Goal: Transaction & Acquisition: Purchase product/service

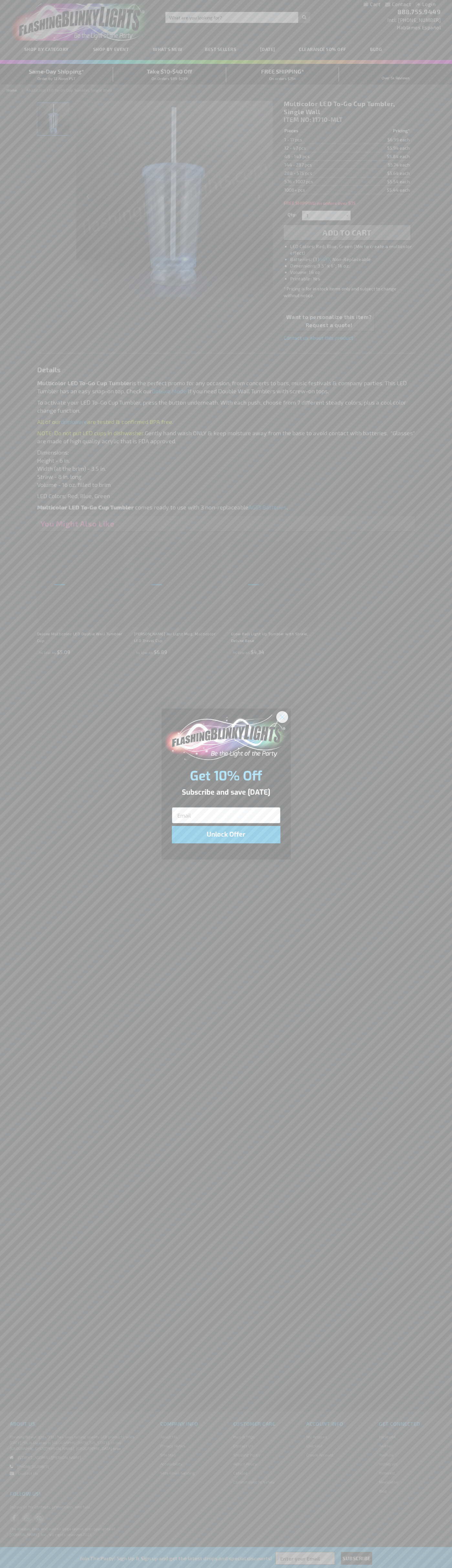
click at [282, 716] on icon "Close dialog" at bounding box center [281, 716] width 4 height 4
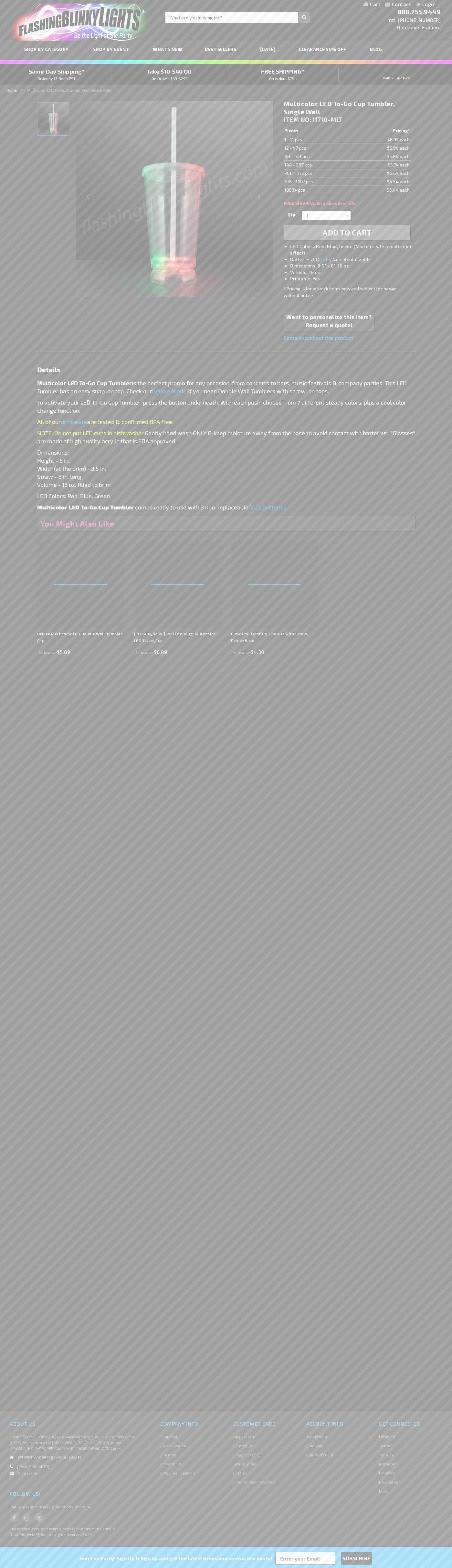
click at [347, 233] on span "Add to Cart" at bounding box center [347, 232] width 49 height 9
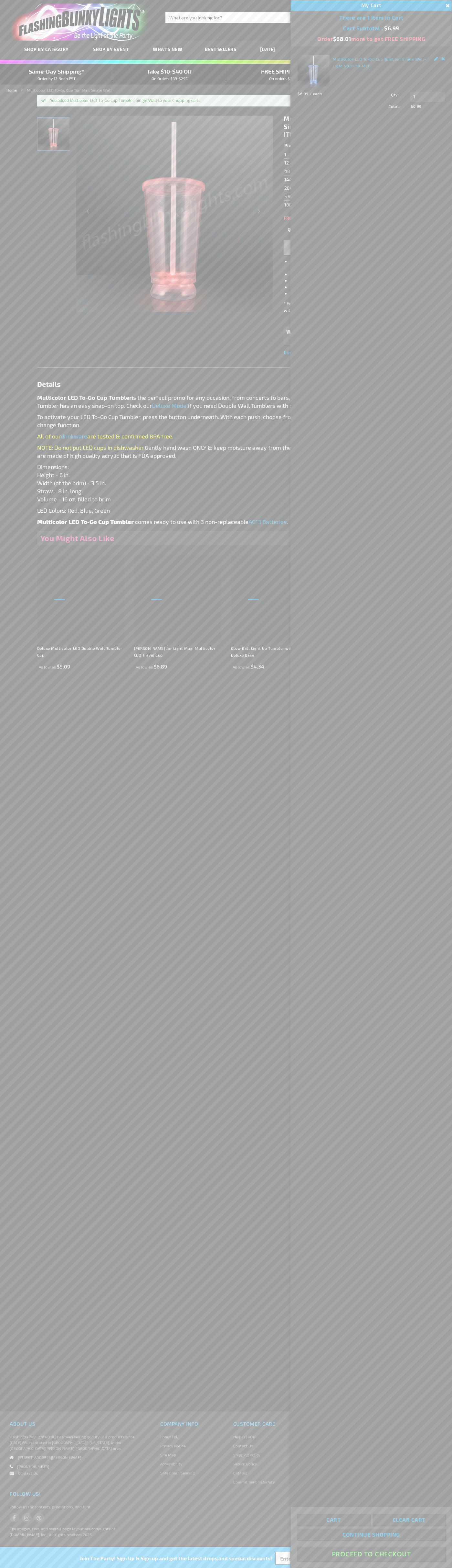
click at [371, 1554] on button "Proceed To Checkout" at bounding box center [371, 1554] width 148 height 15
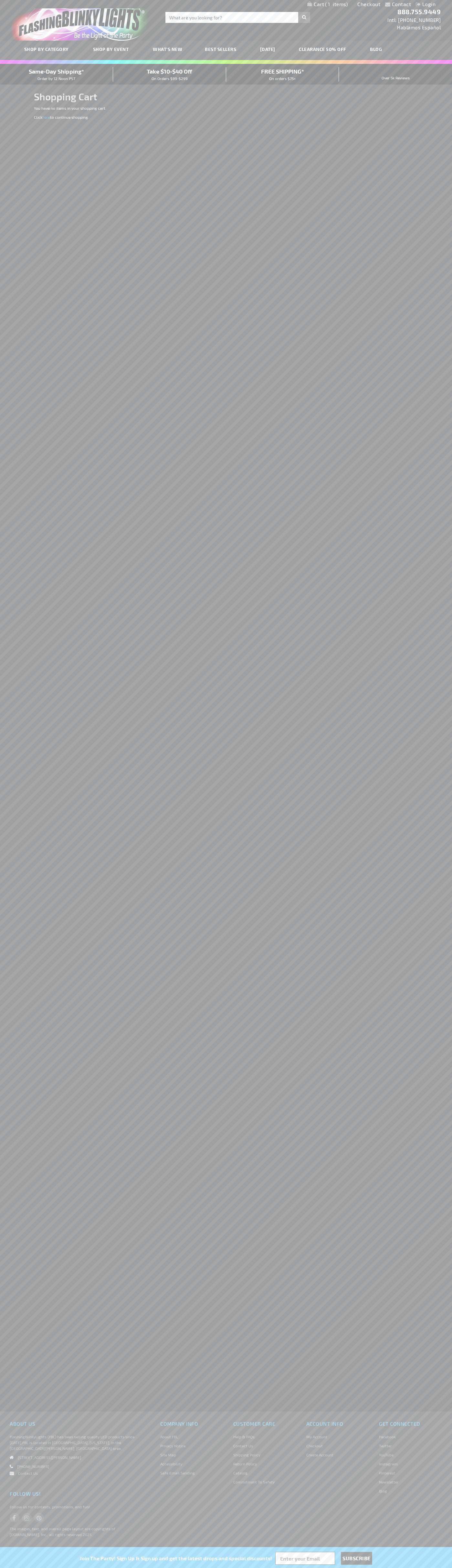
click at [57, 74] on span "Same-Day Shipping*" at bounding box center [56, 71] width 55 height 7
click at [369, 4] on link "Checkout" at bounding box center [369, 4] width 23 height 6
click at [57, 74] on span "Same-Day Shipping*" at bounding box center [56, 71] width 55 height 7
click at [241, 25] on div "Toggle Nav Search Search × Search 888.755.9449 Intl: 818-753-8303 Hablamos Espa…" at bounding box center [226, 20] width 452 height 41
click at [422, 642] on div "Contact Compare Products Login Skip to Content My Cart My Cart Close You have n…" at bounding box center [226, 784] width 452 height 1568
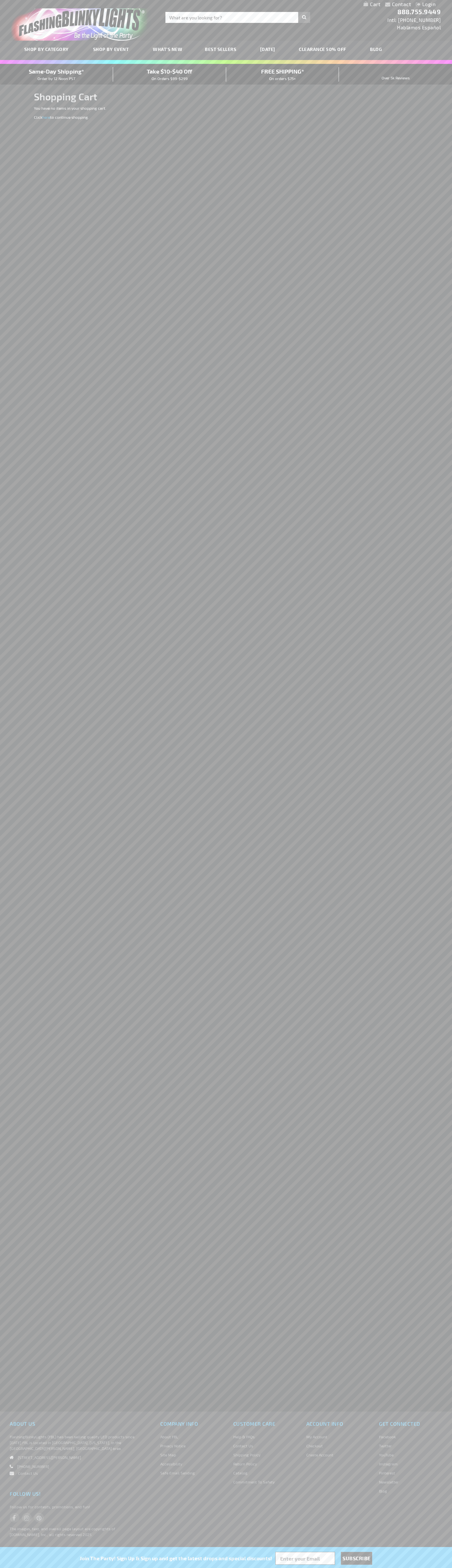
click at [164, 1567] on html "The store will not work correctly when cookies are disabled. Contact Compare Pr…" at bounding box center [226, 784] width 452 height 1568
click at [13, 1481] on div "About Us FlashingBlinkyLights (FBL) has been selling quality LED products since…" at bounding box center [75, 1454] width 141 height 70
click at [57, 74] on span "Same-Day Shipping*" at bounding box center [56, 71] width 55 height 7
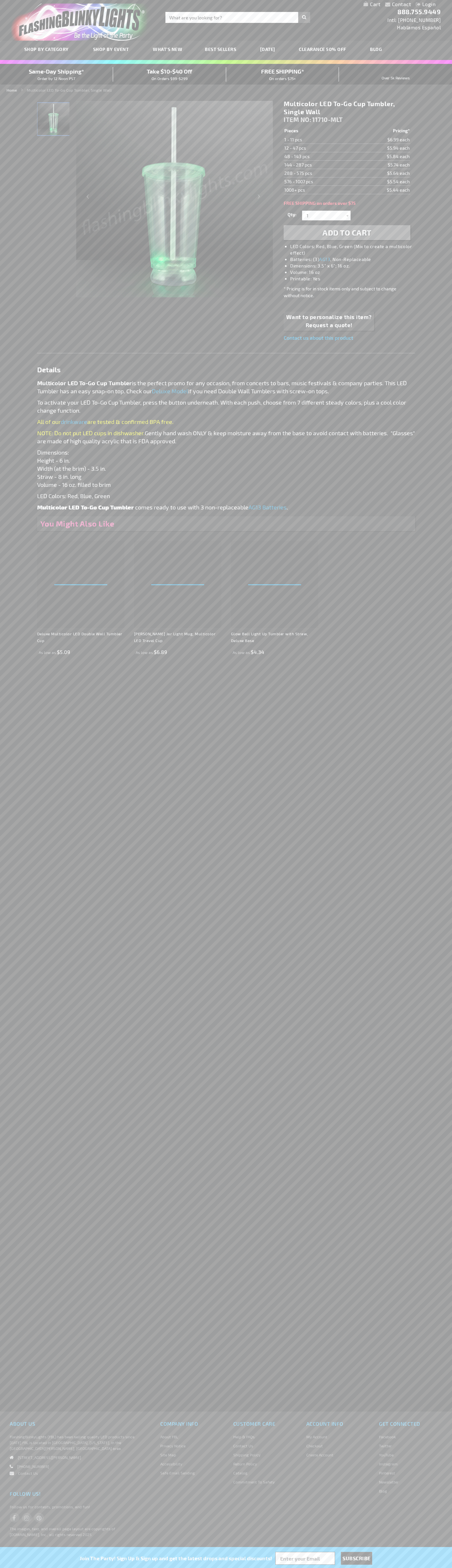
click at [372, 4] on link "My Cart" at bounding box center [372, 4] width 17 height 6
